Goal: Task Accomplishment & Management: Complete application form

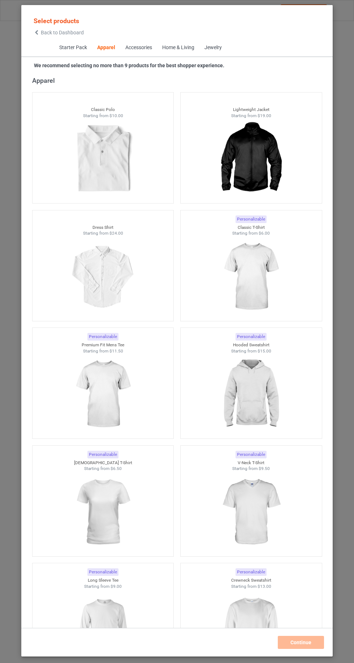
click at [36, 35] on icon at bounding box center [37, 32] width 6 height 5
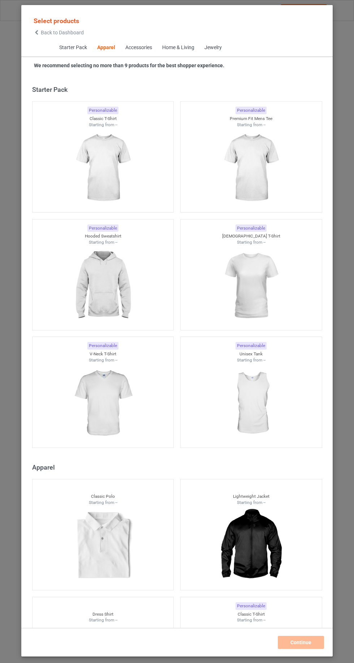
scroll to position [387, 0]
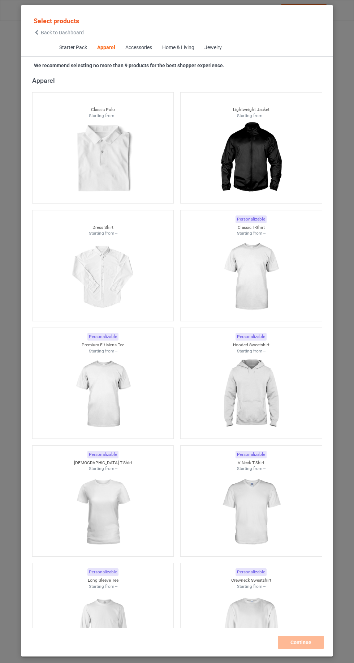
click at [275, 272] on img at bounding box center [251, 276] width 65 height 81
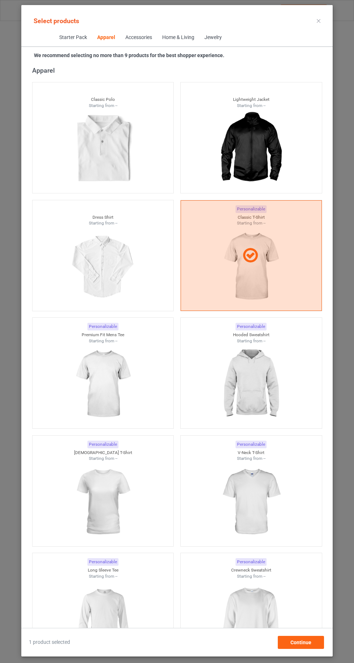
click at [271, 413] on img at bounding box center [251, 384] width 65 height 81
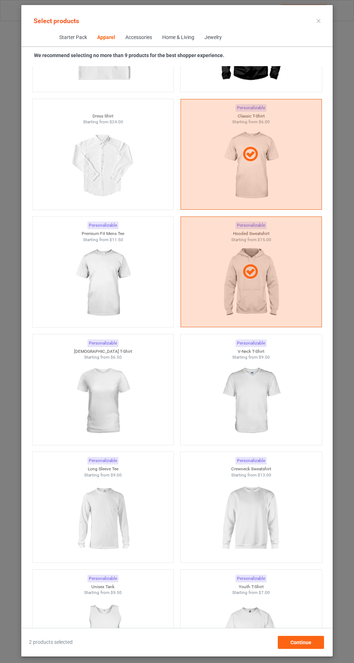
scroll to position [489, 0]
click at [254, 509] on img at bounding box center [251, 517] width 65 height 81
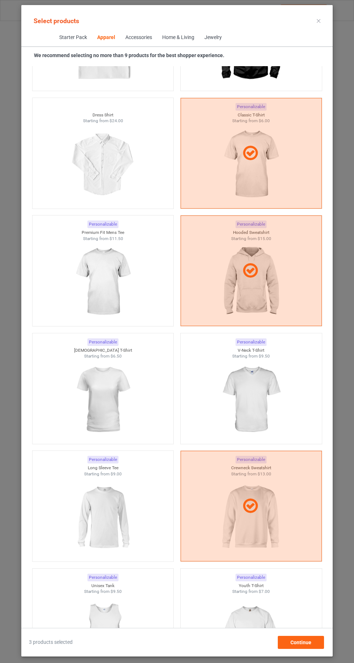
click at [123, 502] on img at bounding box center [103, 517] width 65 height 81
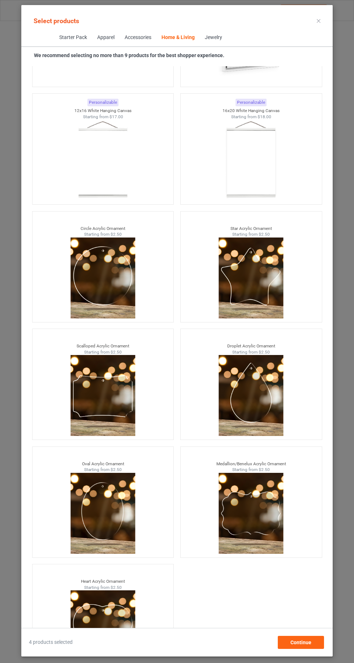
scroll to position [48, 0]
click at [312, 649] on div "Continue" at bounding box center [301, 642] width 46 height 13
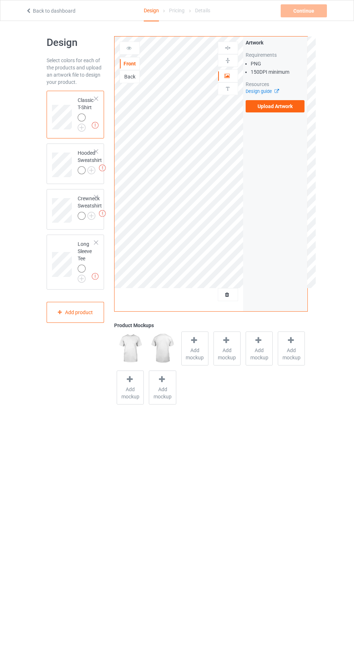
click at [0, 0] on img at bounding box center [0, 0] width 0 height 0
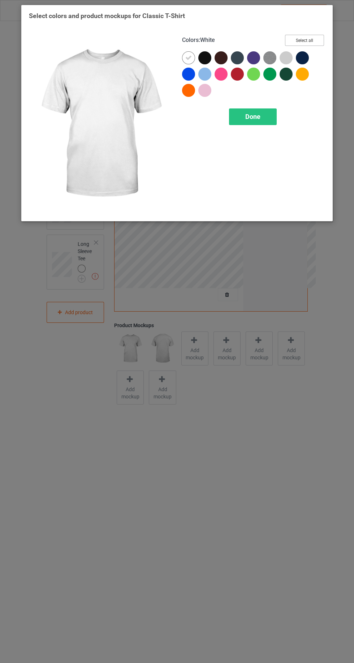
click at [309, 39] on button "Select all" at bounding box center [304, 40] width 39 height 11
click at [238, 76] on icon at bounding box center [237, 74] width 7 height 7
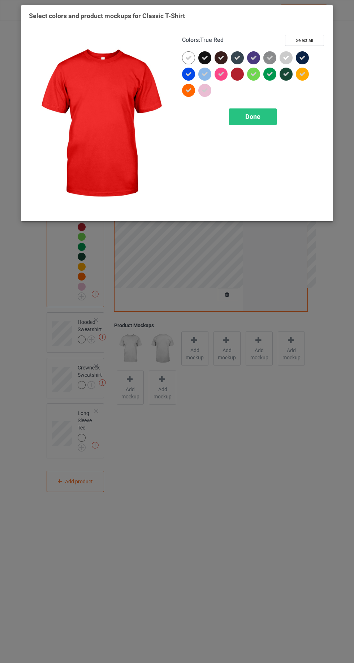
click at [256, 119] on span "Done" at bounding box center [253, 117] width 15 height 8
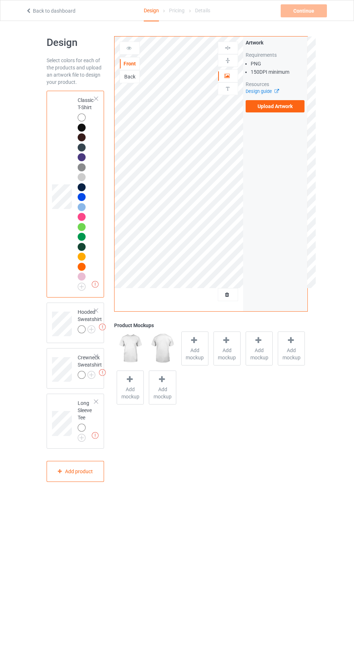
click at [84, 330] on div at bounding box center [82, 329] width 8 height 8
click at [0, 0] on img at bounding box center [0, 0] width 0 height 0
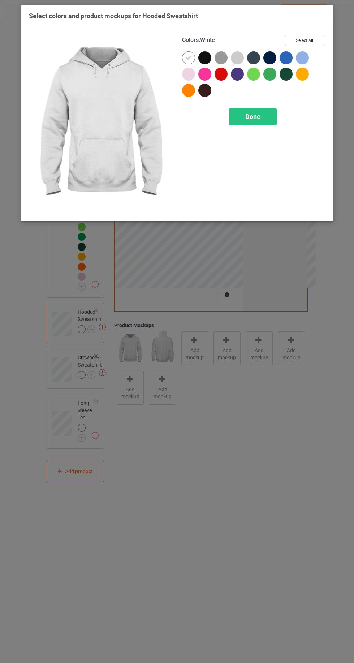
click at [321, 38] on button "Select all" at bounding box center [304, 40] width 39 height 11
click at [221, 74] on icon at bounding box center [221, 74] width 7 height 7
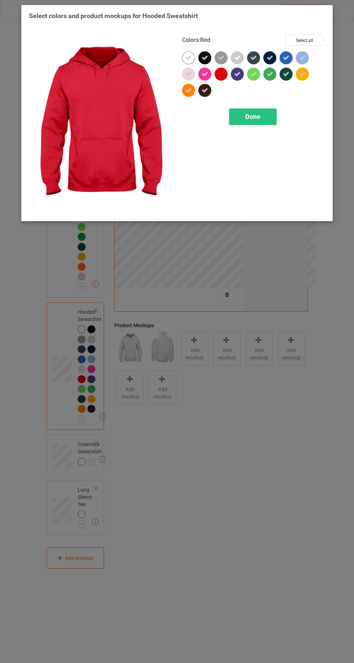
click at [257, 117] on span "Done" at bounding box center [253, 117] width 15 height 8
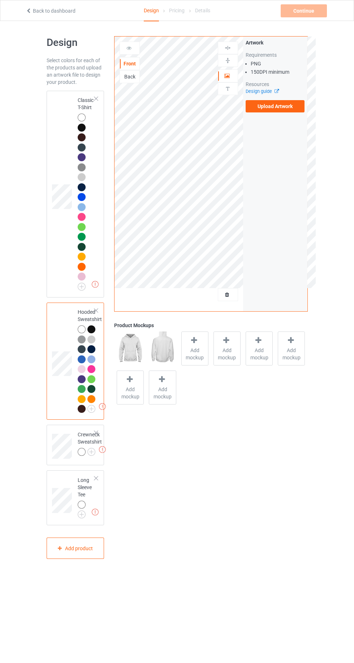
click at [0, 0] on img at bounding box center [0, 0] width 0 height 0
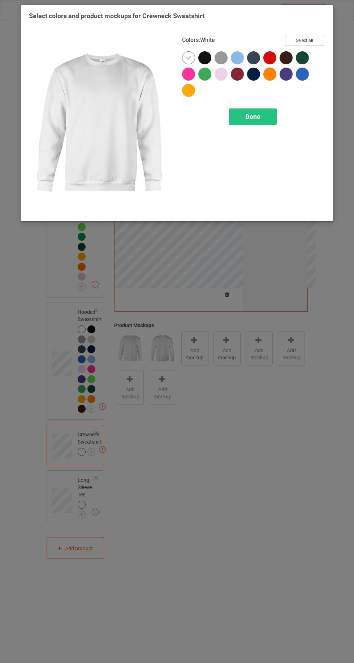
click at [322, 39] on button "Select all" at bounding box center [304, 40] width 39 height 11
click at [270, 57] on icon at bounding box center [270, 58] width 7 height 7
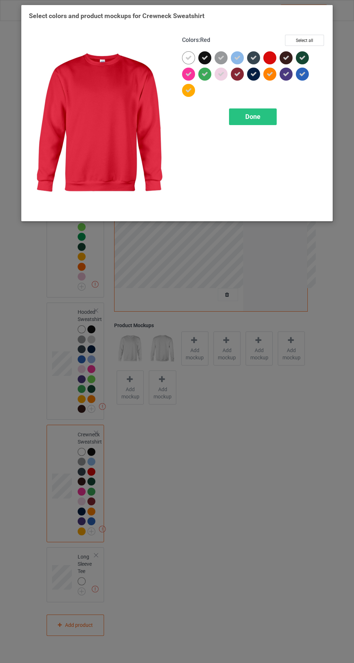
click at [253, 116] on span "Done" at bounding box center [253, 117] width 15 height 8
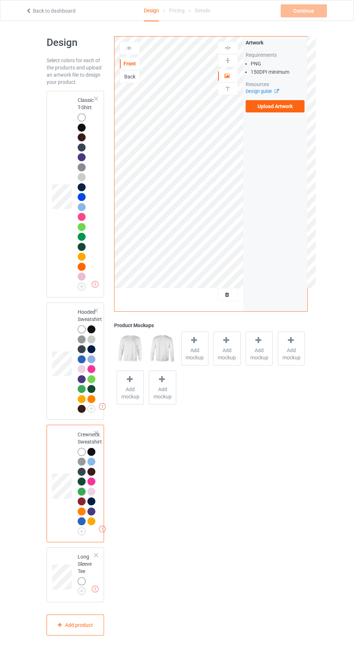
click at [81, 586] on div at bounding box center [83, 582] width 10 height 10
click at [0, 0] on img at bounding box center [0, 0] width 0 height 0
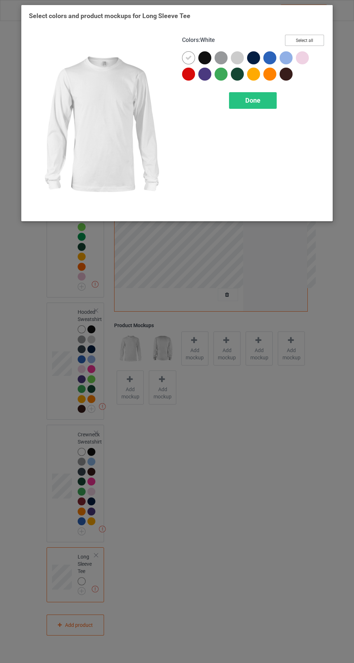
click at [310, 35] on button "Select all" at bounding box center [304, 40] width 39 height 11
click at [186, 75] on icon at bounding box center [189, 74] width 7 height 7
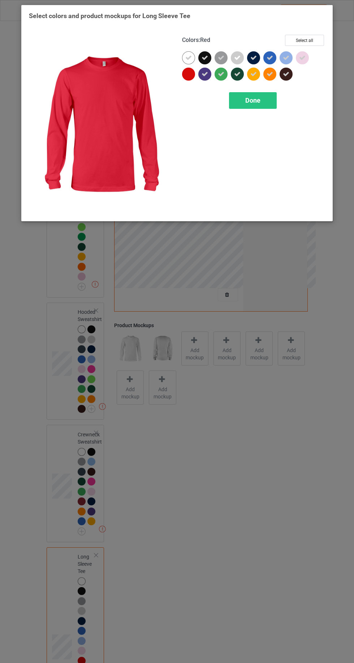
click at [258, 101] on span "Done" at bounding box center [253, 101] width 15 height 8
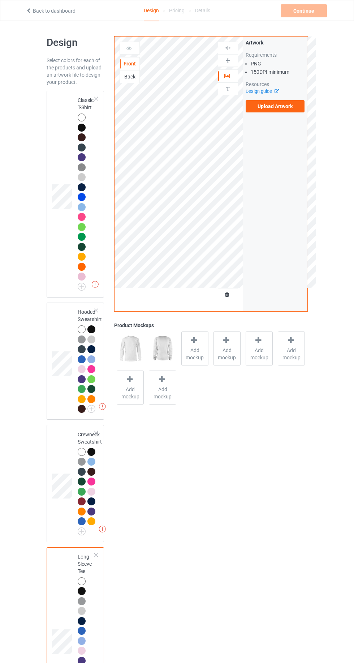
click at [78, 148] on div at bounding box center [82, 148] width 8 height 8
click at [81, 117] on div at bounding box center [82, 118] width 8 height 8
click at [65, 115] on td at bounding box center [63, 194] width 22 height 201
click at [193, 353] on span "Add mockup" at bounding box center [195, 354] width 26 height 14
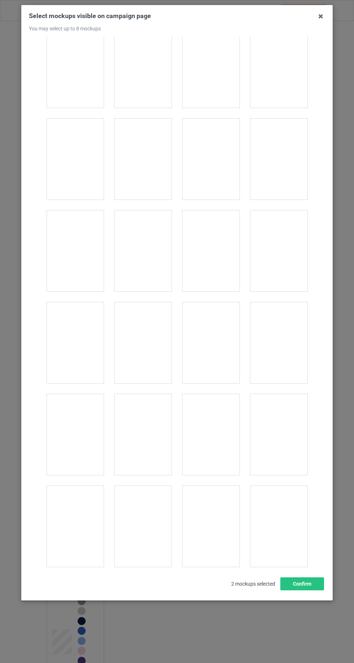
scroll to position [9969, 0]
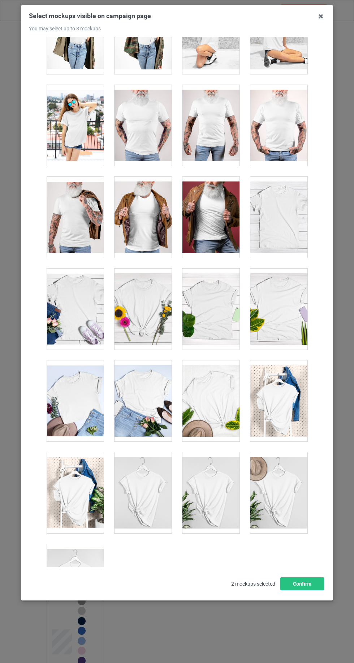
click at [81, 568] on div at bounding box center [75, 584] width 57 height 81
click at [145, 473] on div at bounding box center [143, 492] width 57 height 81
click at [214, 461] on div at bounding box center [211, 492] width 57 height 81
click at [297, 477] on div at bounding box center [279, 492] width 57 height 81
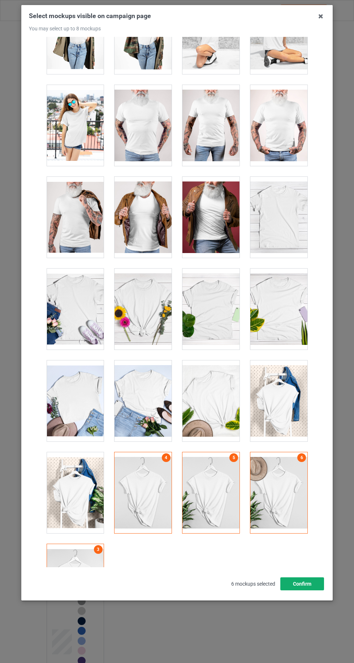
click at [316, 591] on button "Confirm" at bounding box center [303, 583] width 44 height 13
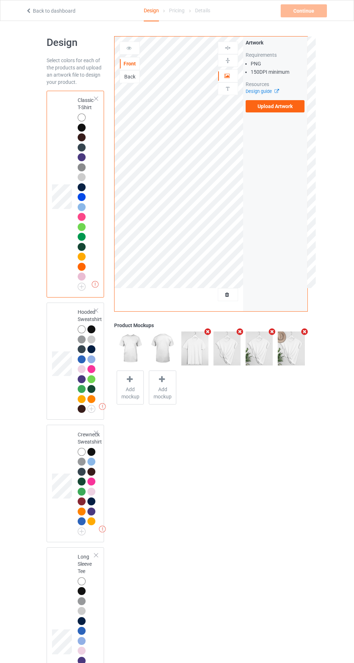
click at [285, 106] on label "Upload Artwork" at bounding box center [275, 106] width 59 height 12
click at [0, 0] on input "Upload Artwork" at bounding box center [0, 0] width 0 height 0
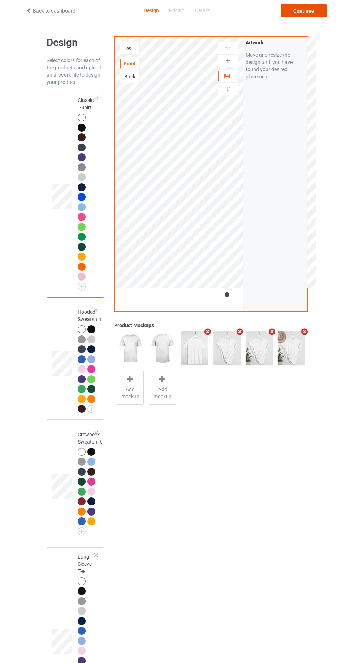
click at [302, 8] on div "Continue" at bounding box center [304, 10] width 46 height 13
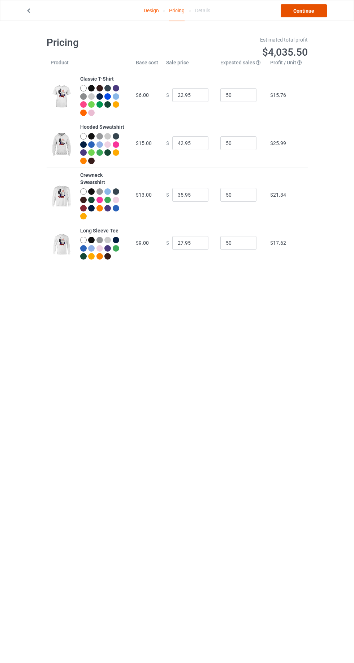
click at [304, 10] on link "Continue" at bounding box center [304, 10] width 46 height 13
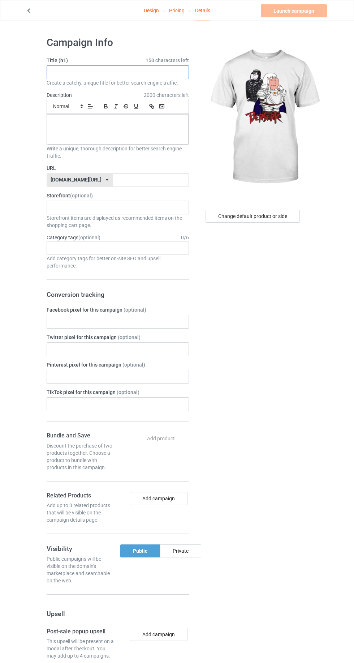
click at [70, 72] on input "text" at bounding box center [118, 72] width 142 height 14
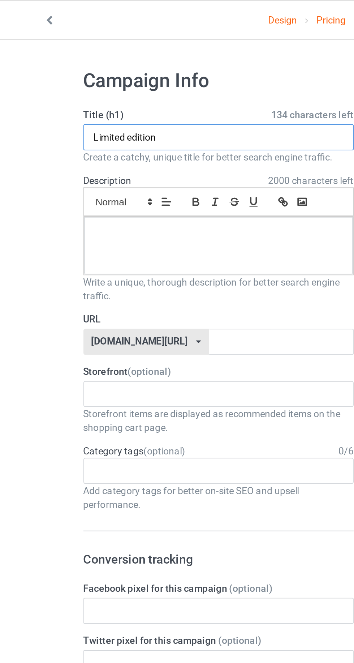
type input "Limited edition"
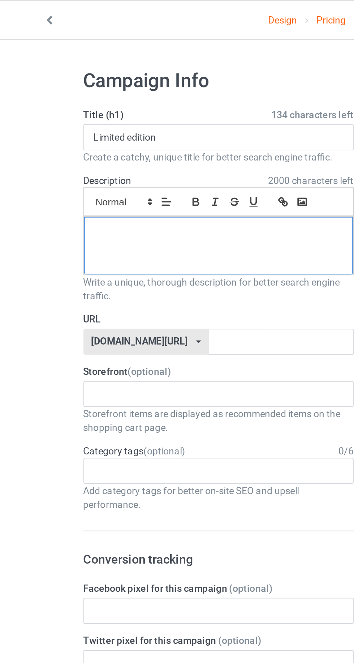
click at [70, 128] on div at bounding box center [118, 129] width 142 height 30
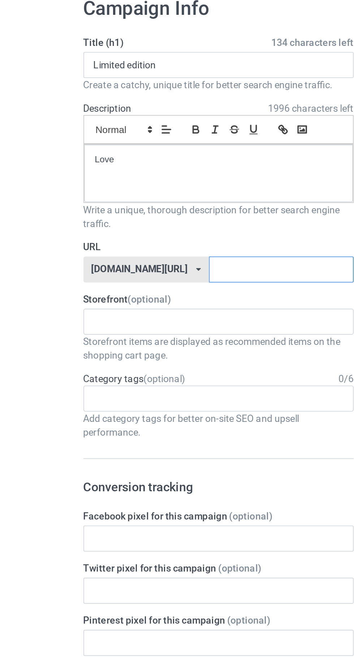
click at [158, 181] on input "text" at bounding box center [151, 180] width 76 height 14
type input "L"
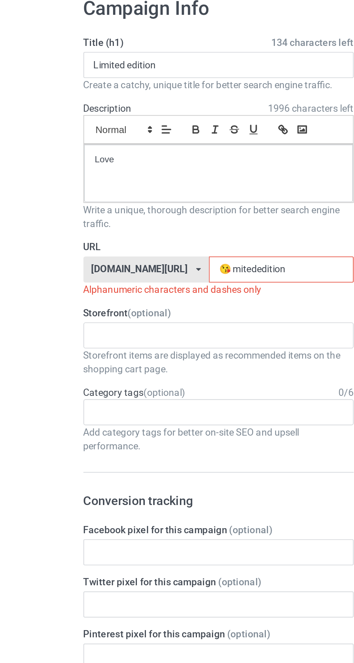
click at [122, 179] on input "😘 mitededition" at bounding box center [151, 180] width 76 height 14
click at [128, 180] on input "😘limitededition" at bounding box center [151, 180] width 76 height 14
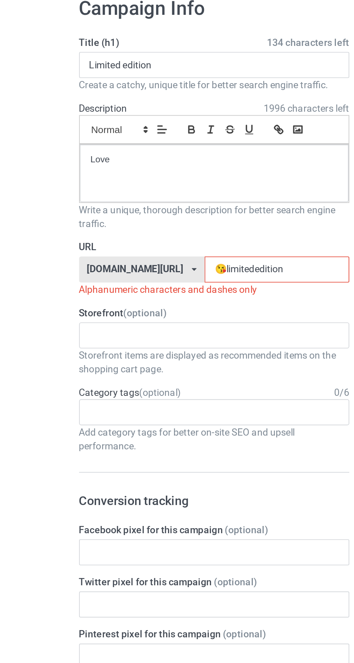
click at [122, 177] on input "😘limitededition" at bounding box center [151, 180] width 76 height 14
click at [150, 179] on input "limitededition" at bounding box center [151, 180] width 76 height 14
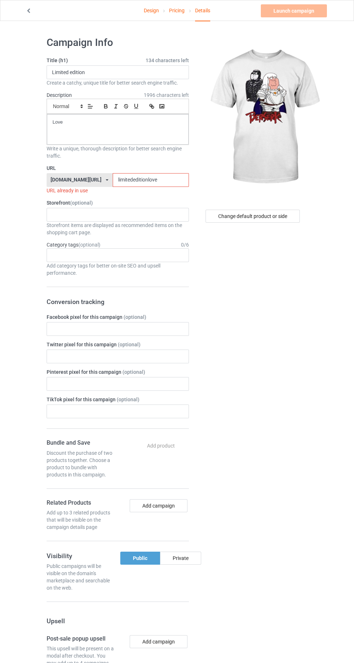
click at [167, 179] on input "limitededitionlove" at bounding box center [151, 180] width 76 height 14
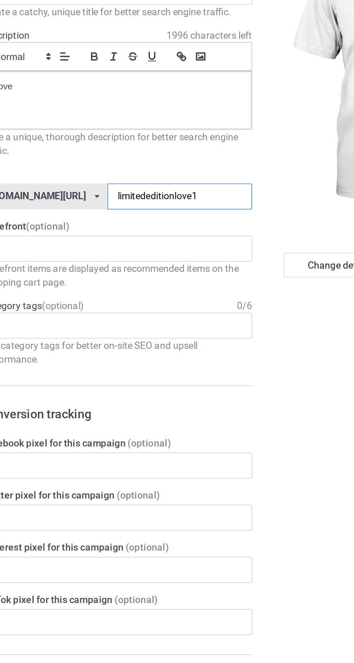
type input "limitededitionlove12"
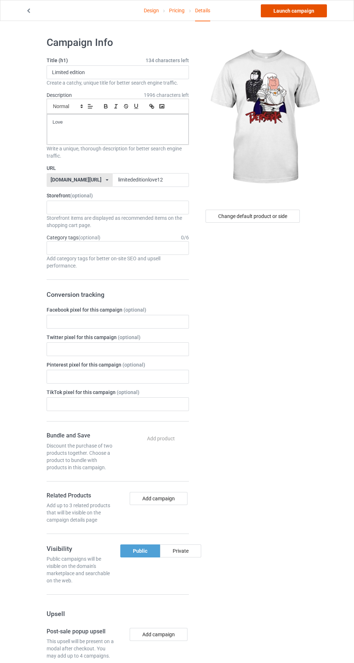
click at [297, 14] on link "Launch campaign" at bounding box center [294, 10] width 66 height 13
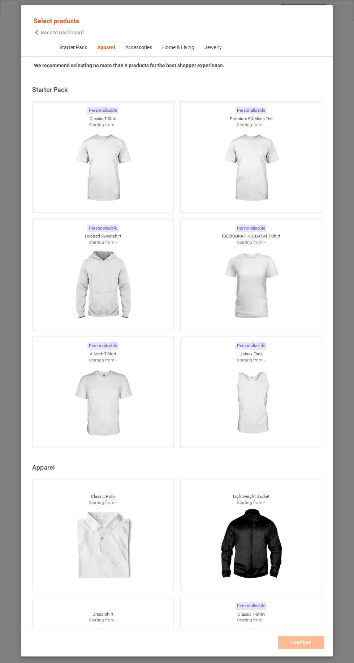
scroll to position [387, 0]
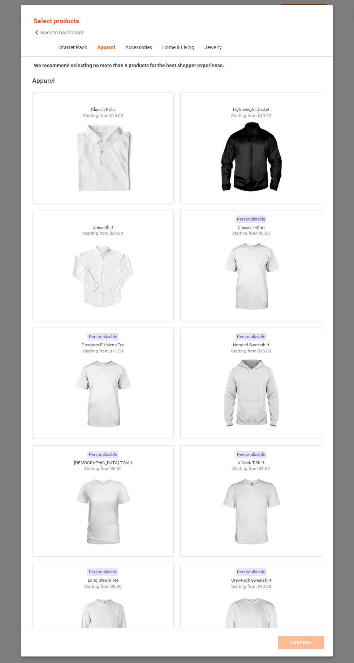
click at [43, 33] on span "Back to Dashboard" at bounding box center [62, 33] width 43 height 6
click at [37, 31] on icon at bounding box center [37, 32] width 6 height 5
click at [36, 30] on icon at bounding box center [37, 32] width 6 height 5
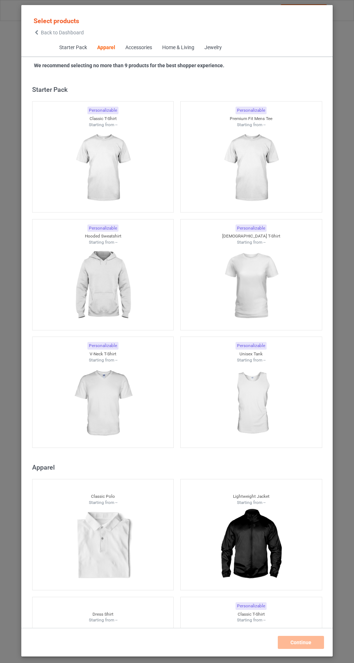
click at [36, 46] on div "Starter Pack Apparel Accessories Home & Living Jewelry" at bounding box center [177, 48] width 312 height 18
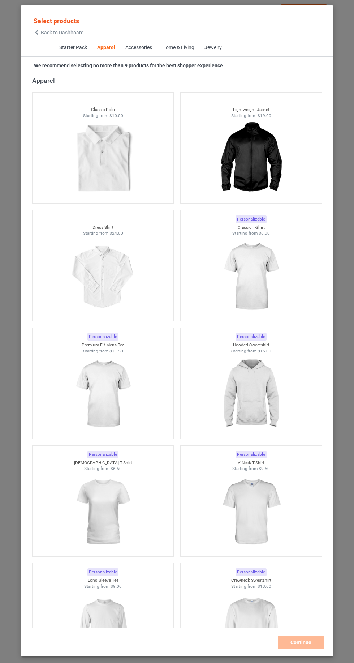
click at [35, 31] on icon at bounding box center [37, 32] width 6 height 5
click at [35, 32] on icon at bounding box center [37, 32] width 6 height 5
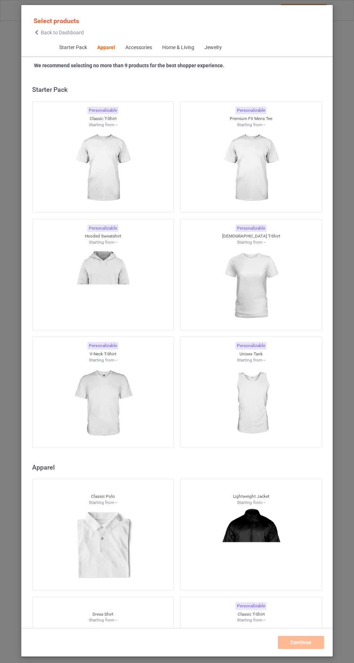
scroll to position [387, 0]
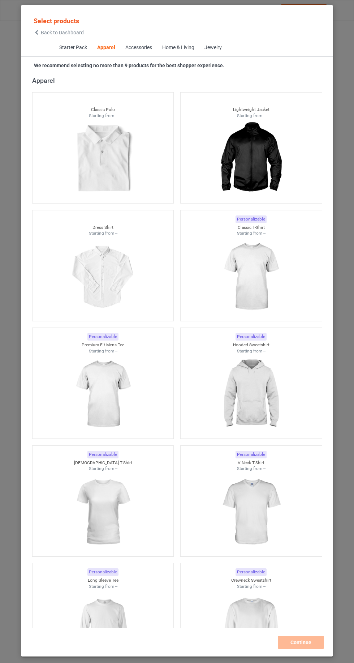
click at [43, 33] on span "Back to Dashboard" at bounding box center [62, 33] width 43 height 6
